Goal: Task Accomplishment & Management: Manage account settings

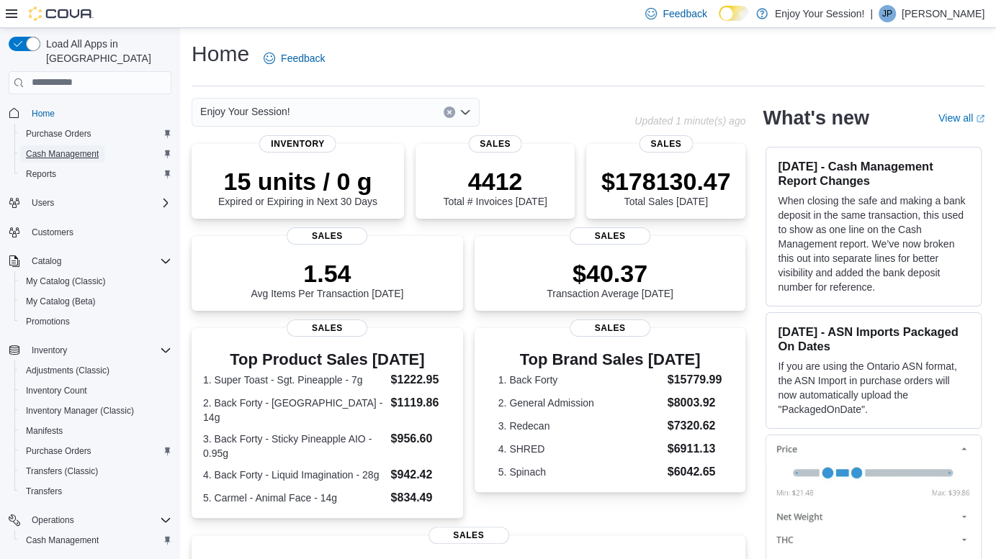
click at [65, 148] on span "Cash Management" at bounding box center [62, 154] width 73 height 12
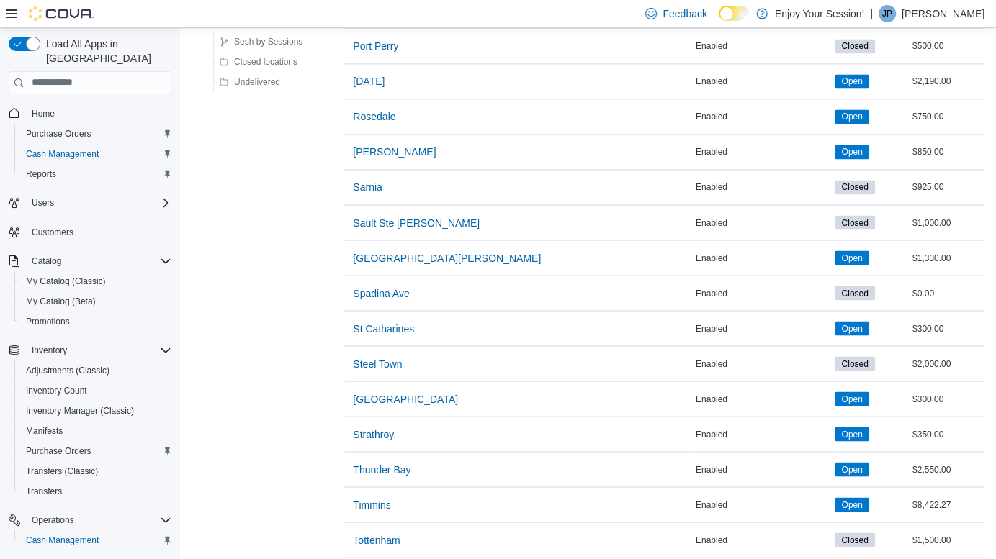
scroll to position [1835, 0]
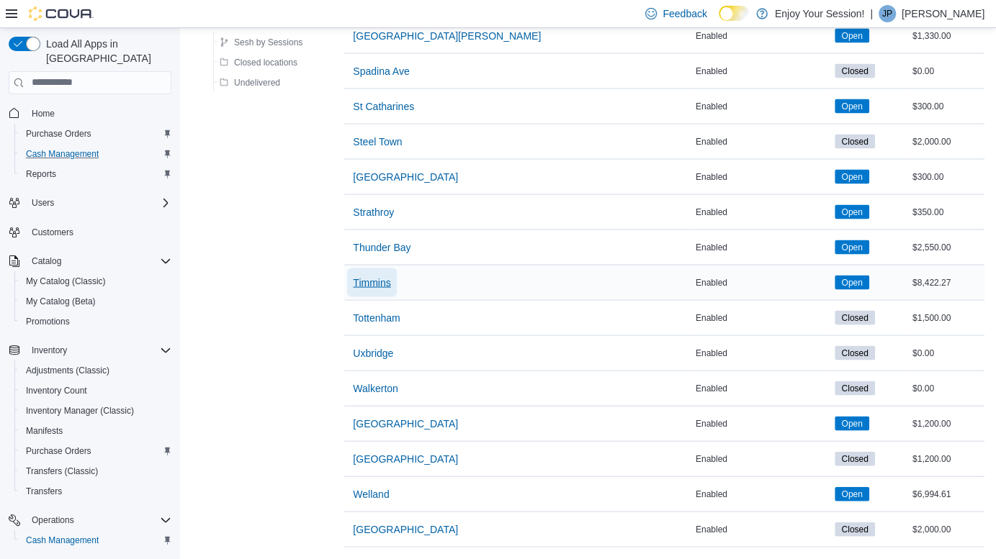
click at [374, 283] on span "Timmins" at bounding box center [371, 283] width 37 height 29
